Goal: Find specific page/section: Find specific page/section

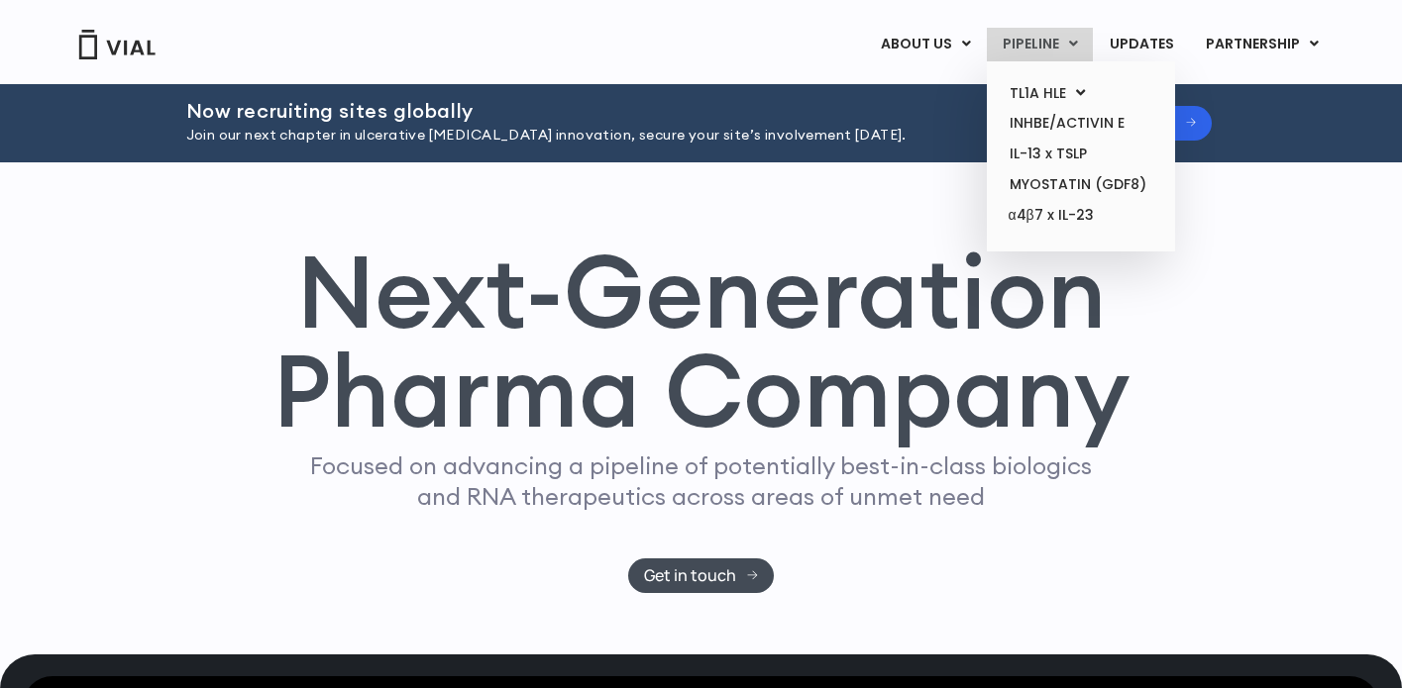
click at [1039, 43] on link "PIPELINE" at bounding box center [1040, 45] width 106 height 34
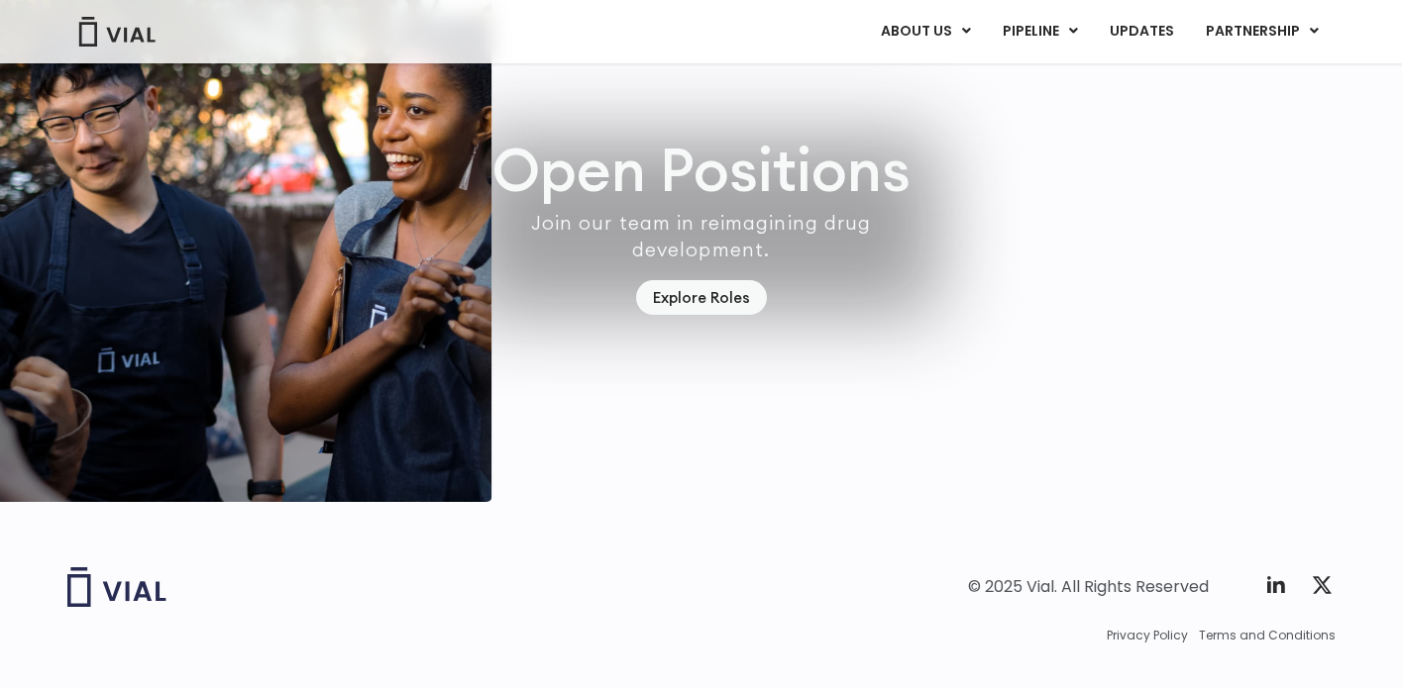
scroll to position [5892, 0]
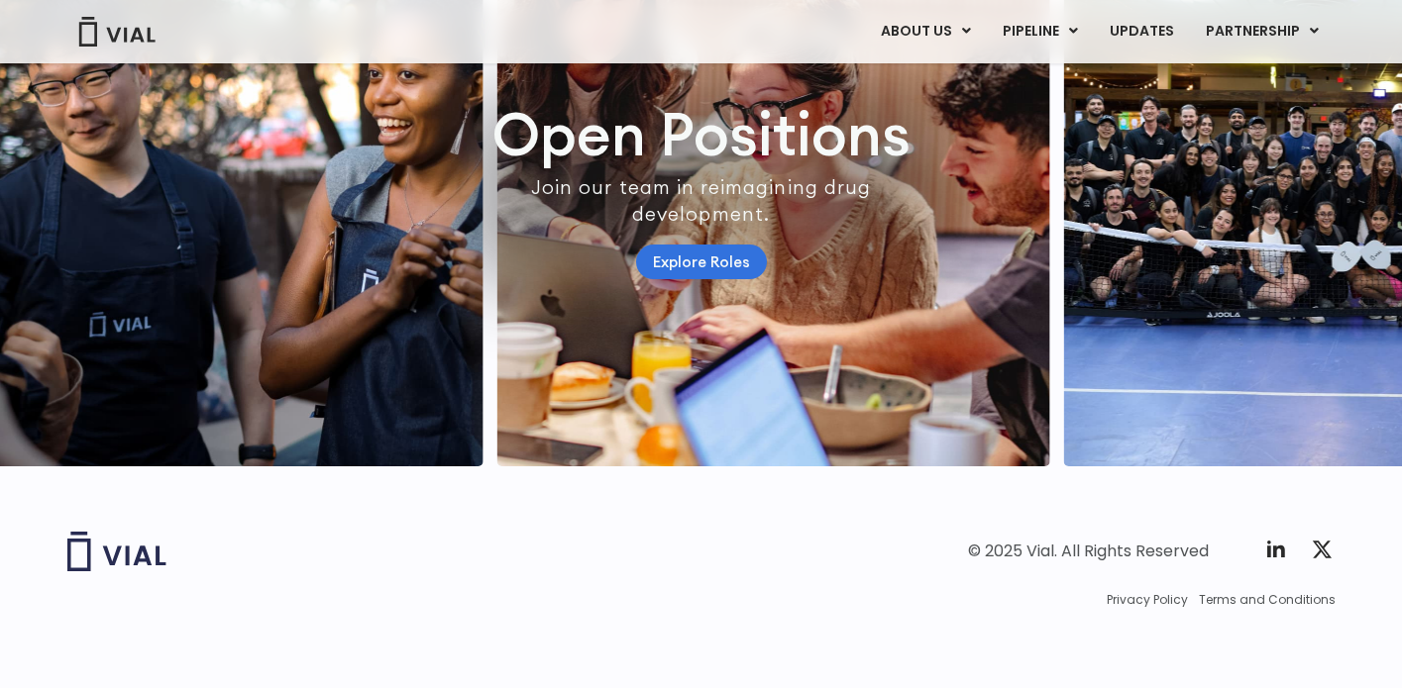
click at [687, 245] on link "Explore Roles" at bounding box center [701, 262] width 131 height 35
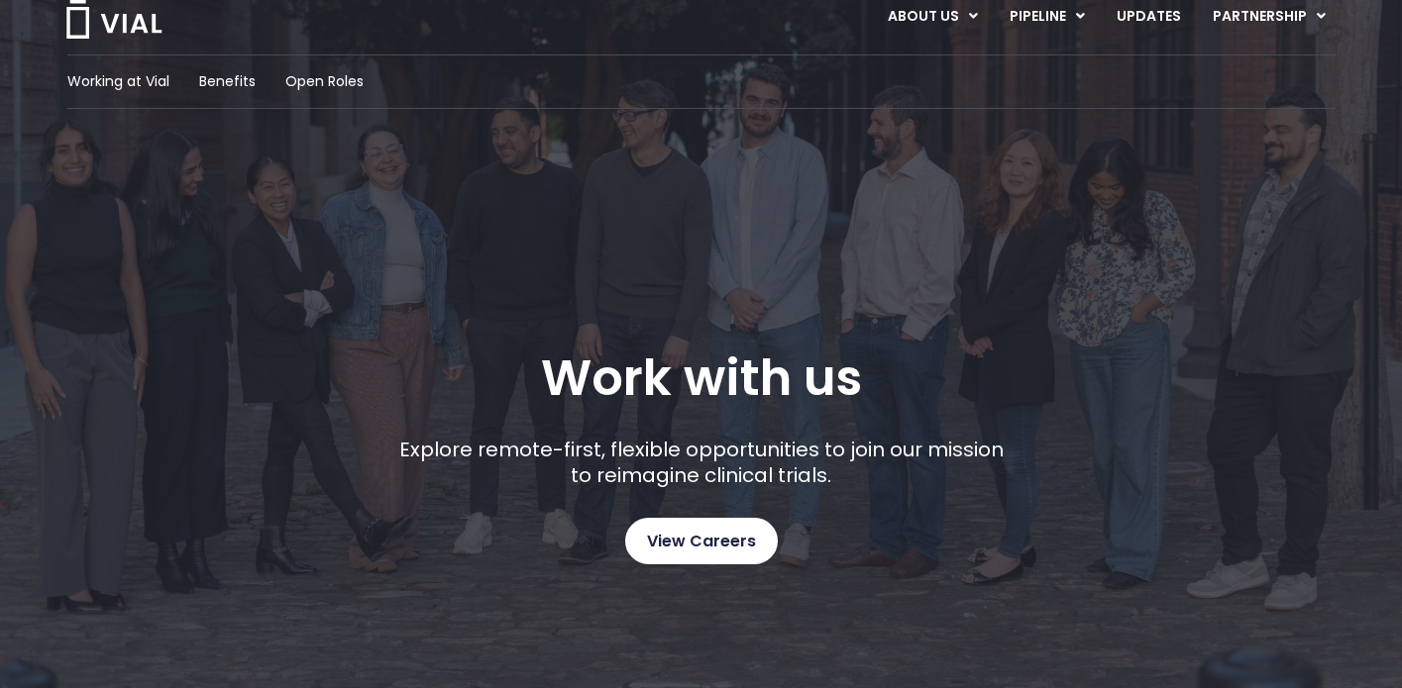
scroll to position [57, 0]
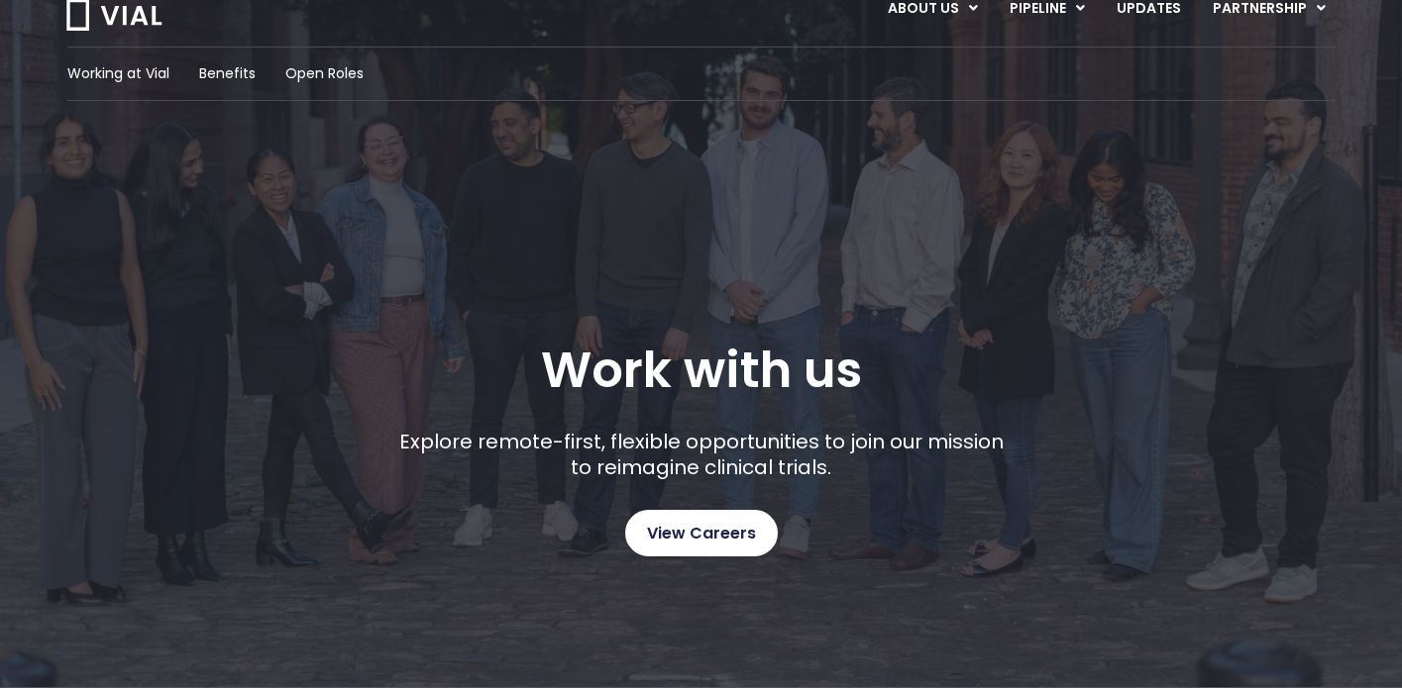
click at [688, 536] on span "View Careers" at bounding box center [701, 534] width 109 height 26
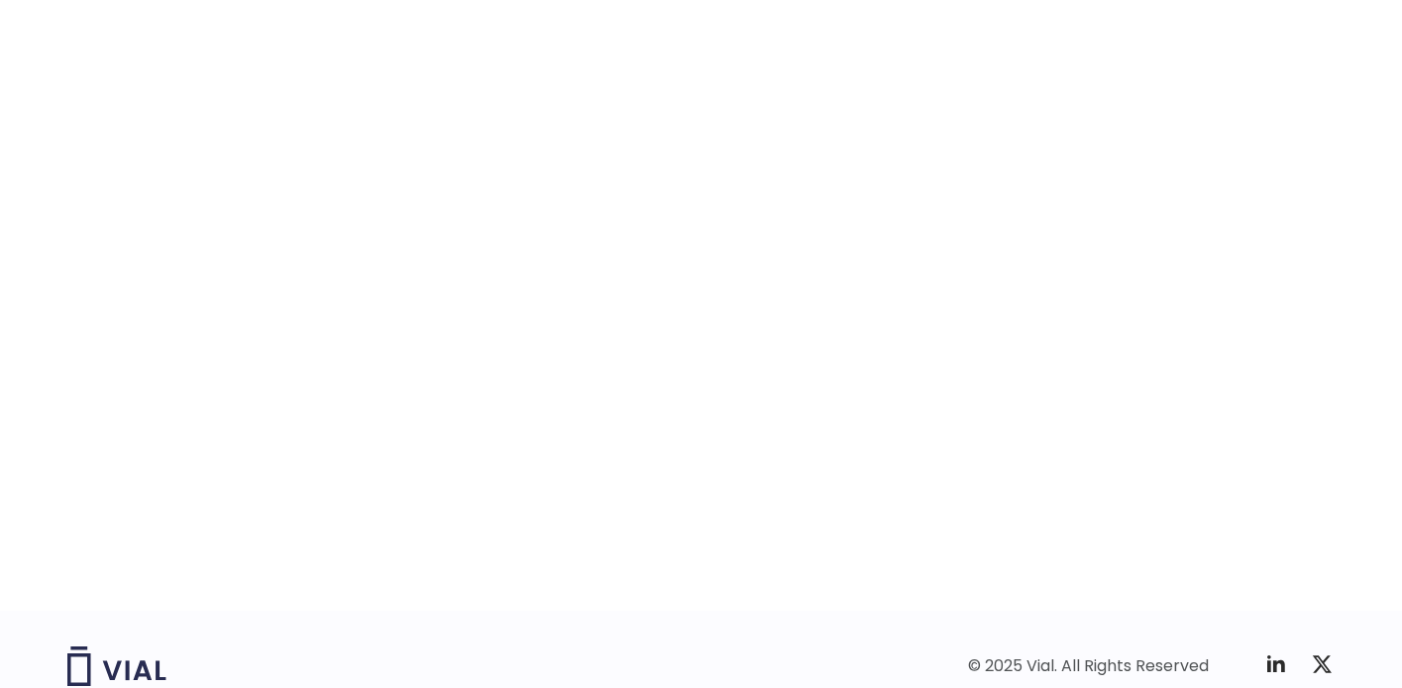
scroll to position [3081, 0]
